Goal: Browse casually

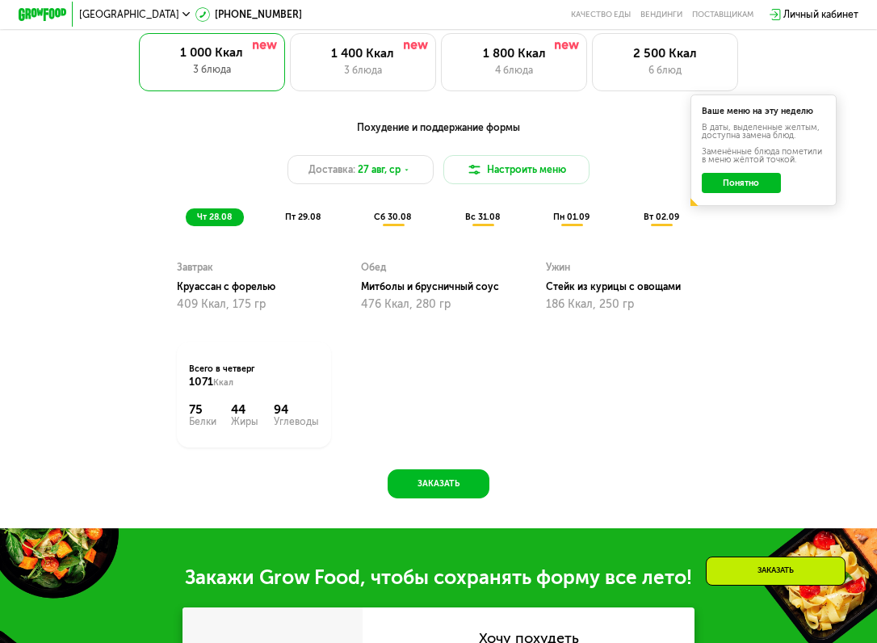
click at [754, 180] on button "Понятно" at bounding box center [741, 182] width 79 height 19
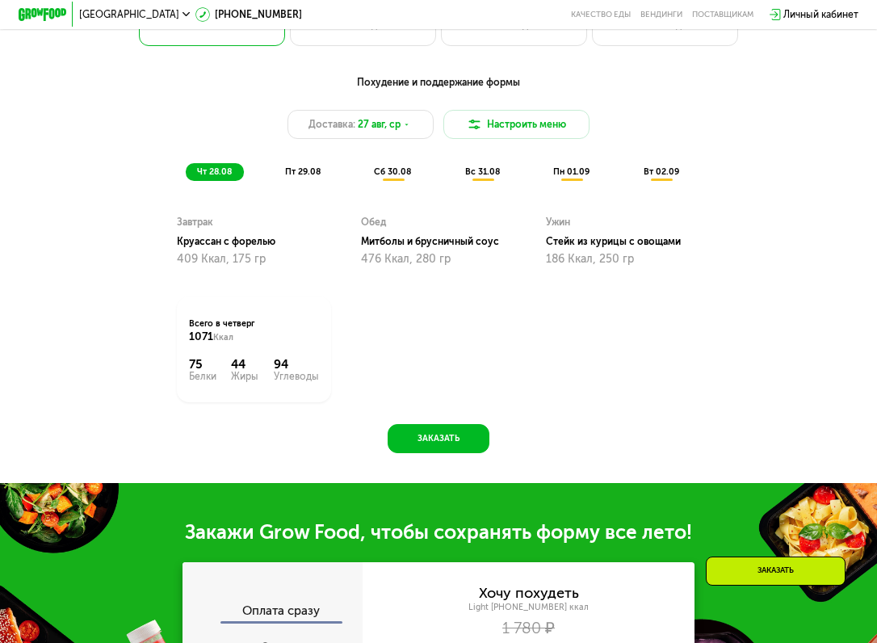
scroll to position [663, 0]
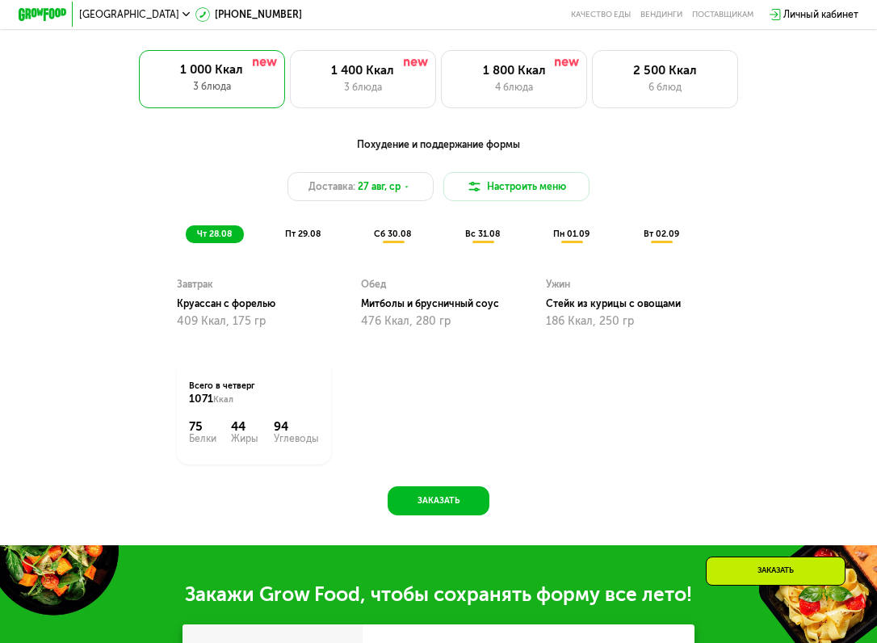
scroll to position [588, 0]
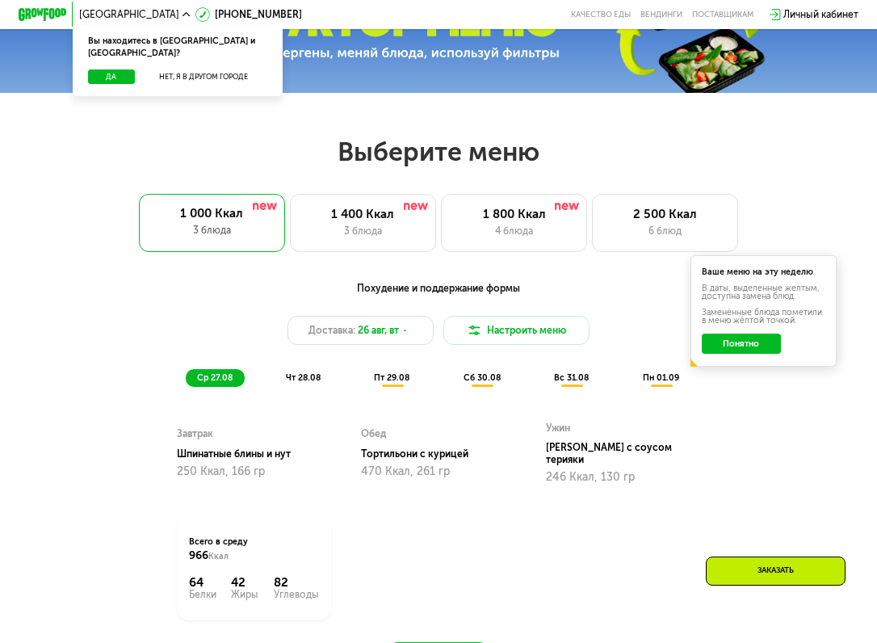
scroll to position [479, 0]
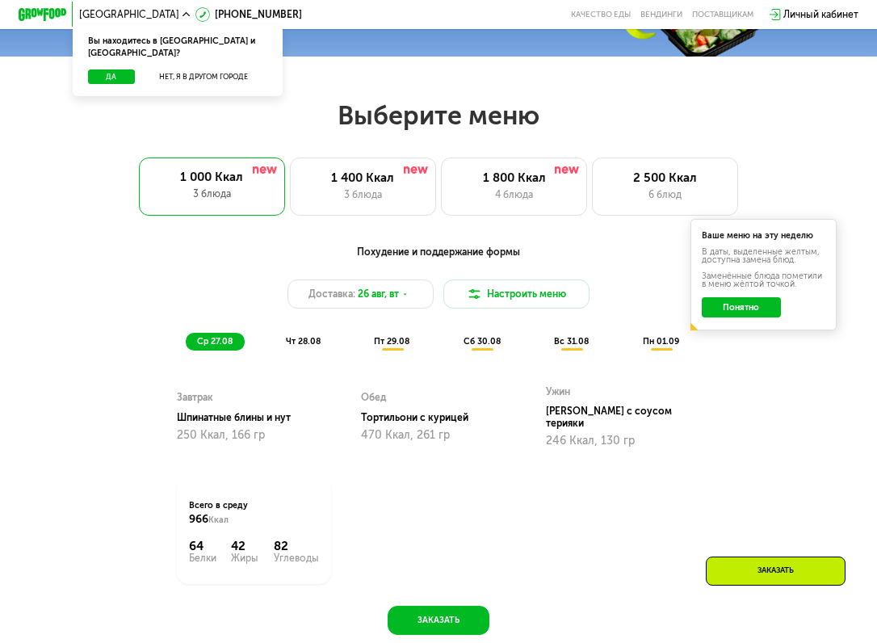
click at [737, 303] on button "Понятно" at bounding box center [741, 306] width 79 height 19
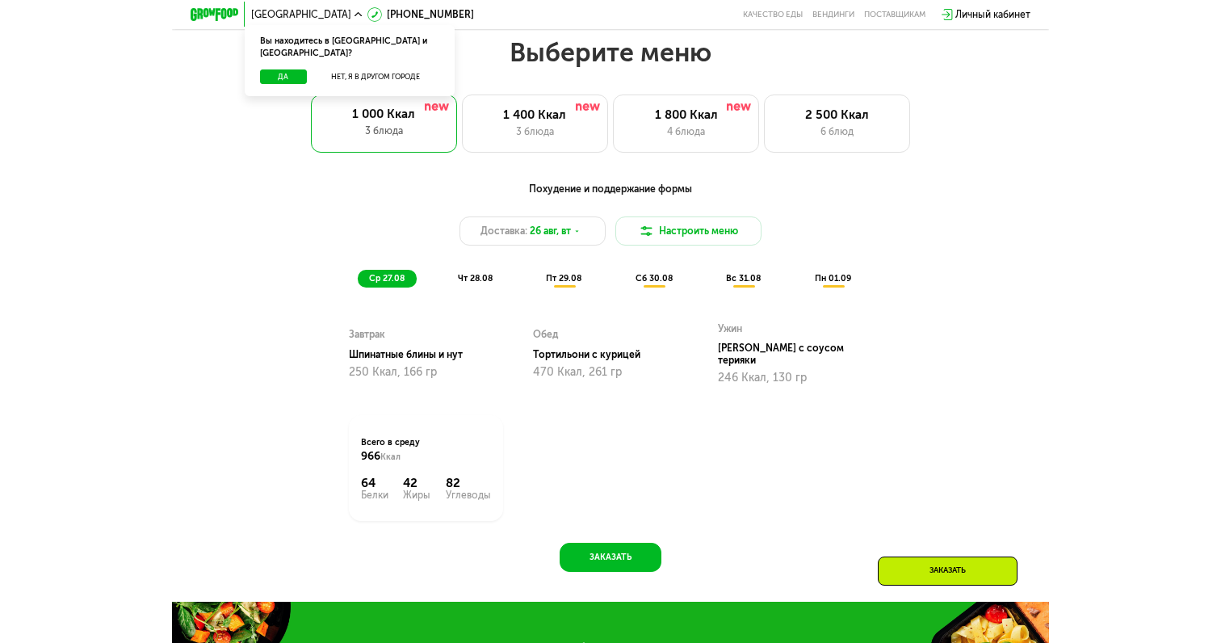
scroll to position [721, 0]
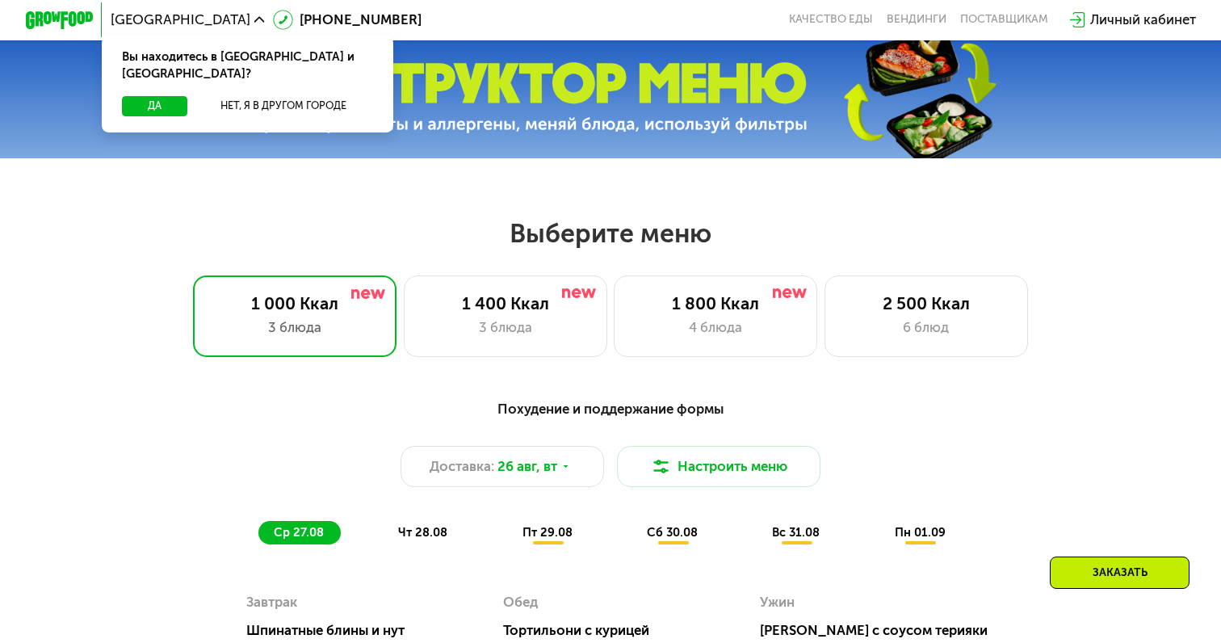
scroll to position [504, 0]
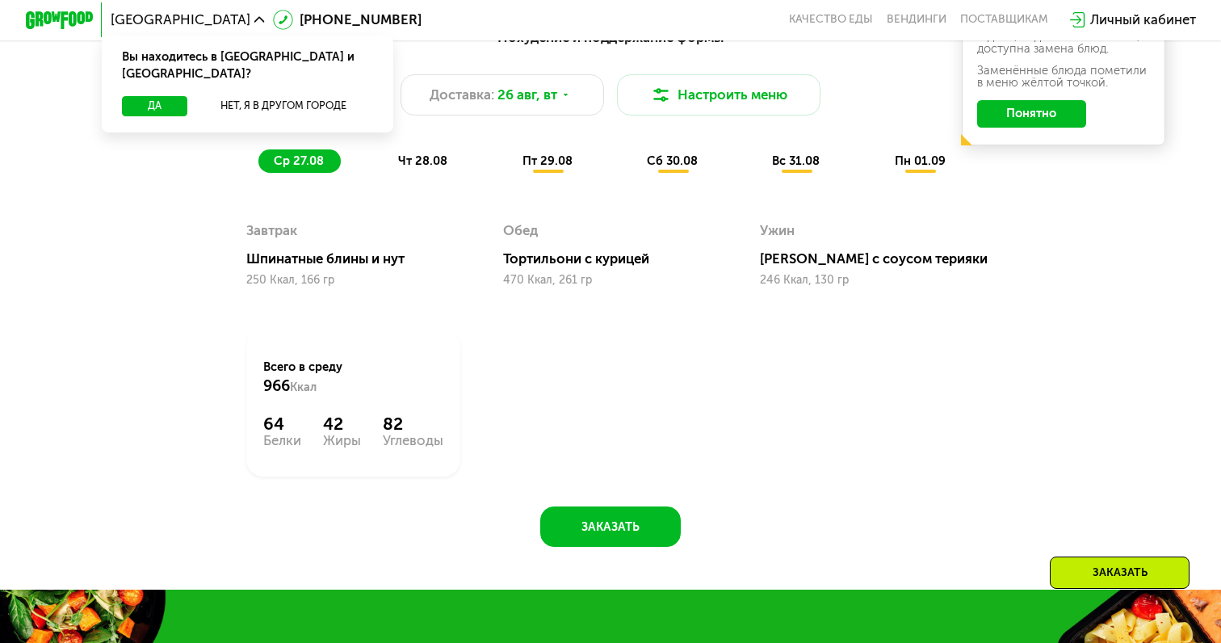
scroll to position [905, 0]
